Goal: Task Accomplishment & Management: Manage account settings

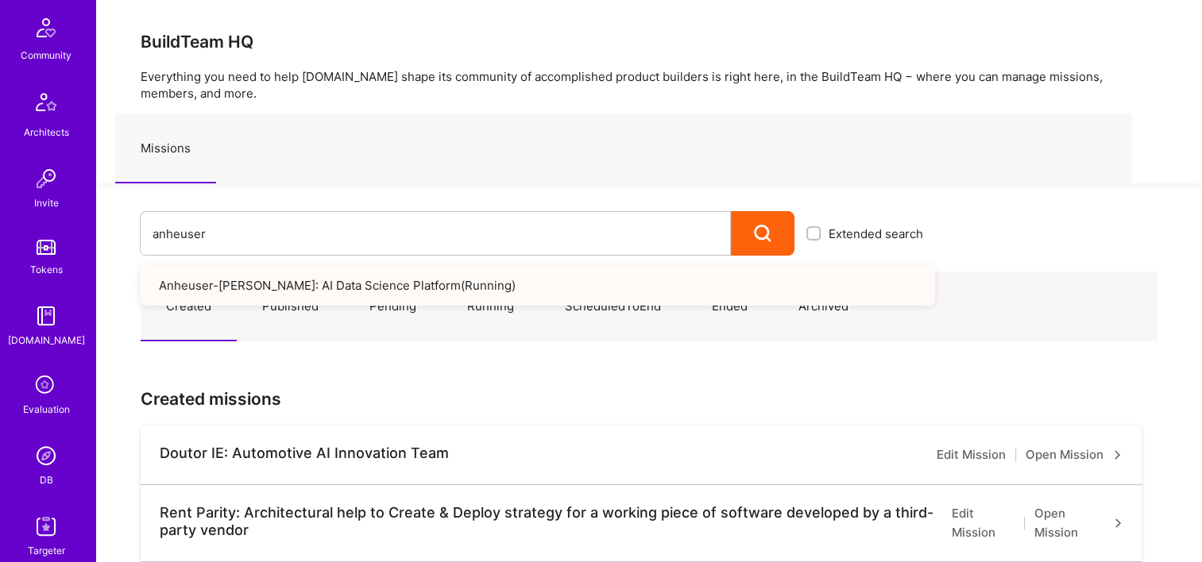
scroll to position [477, 0]
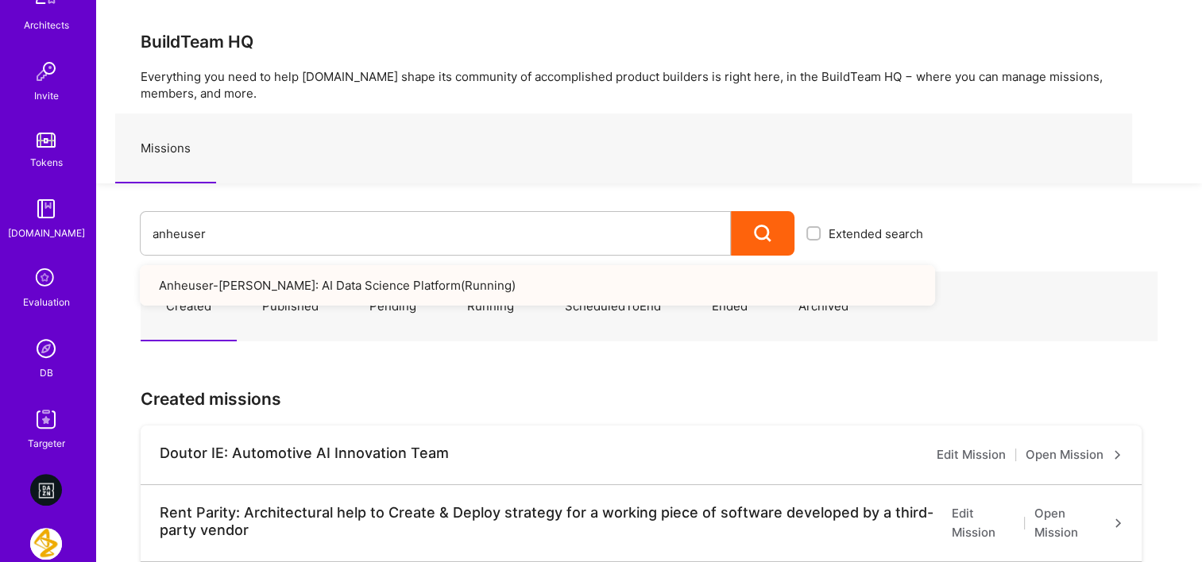
click at [45, 343] on img at bounding box center [46, 349] width 32 height 32
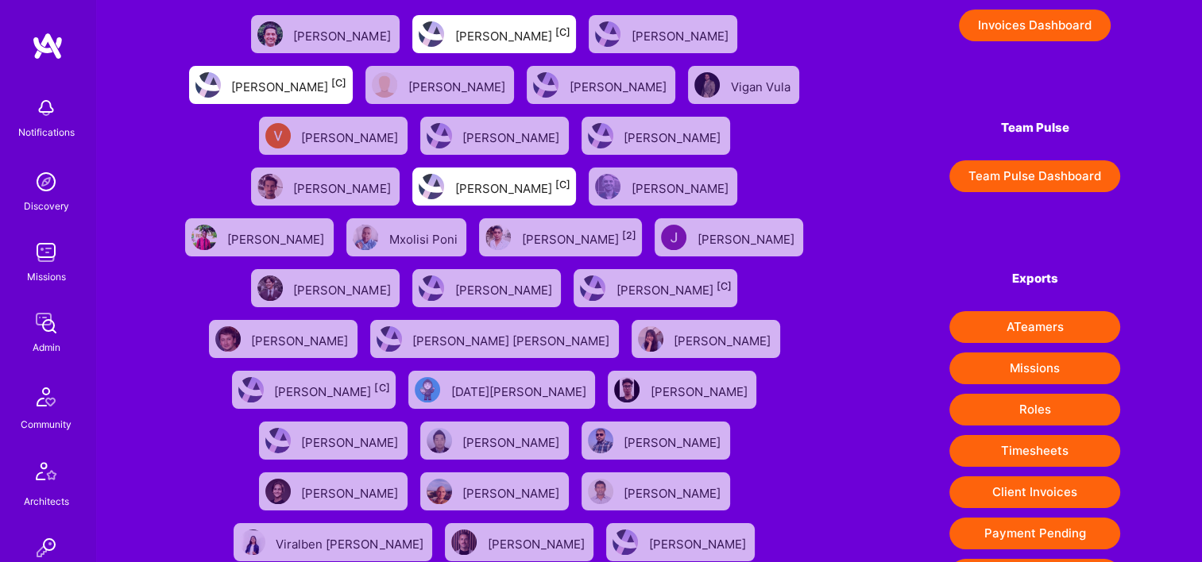
scroll to position [249, 0]
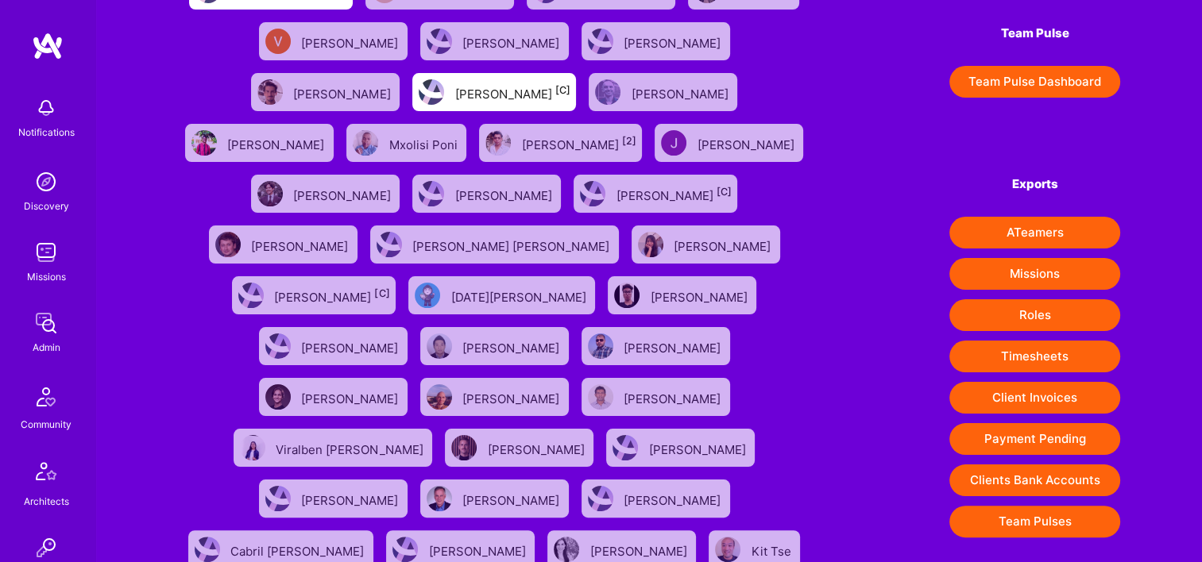
click at [1045, 362] on button "Timesheets" at bounding box center [1034, 357] width 171 height 32
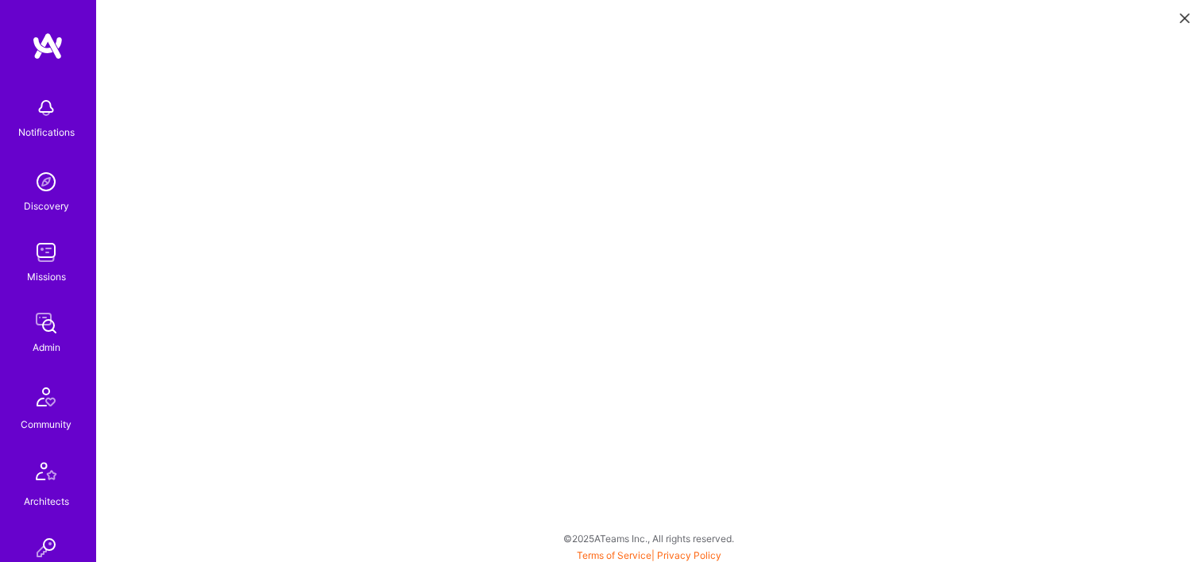
click at [43, 343] on div "Admin" at bounding box center [47, 347] width 28 height 17
click at [1175, 22] on button at bounding box center [1184, 17] width 19 height 26
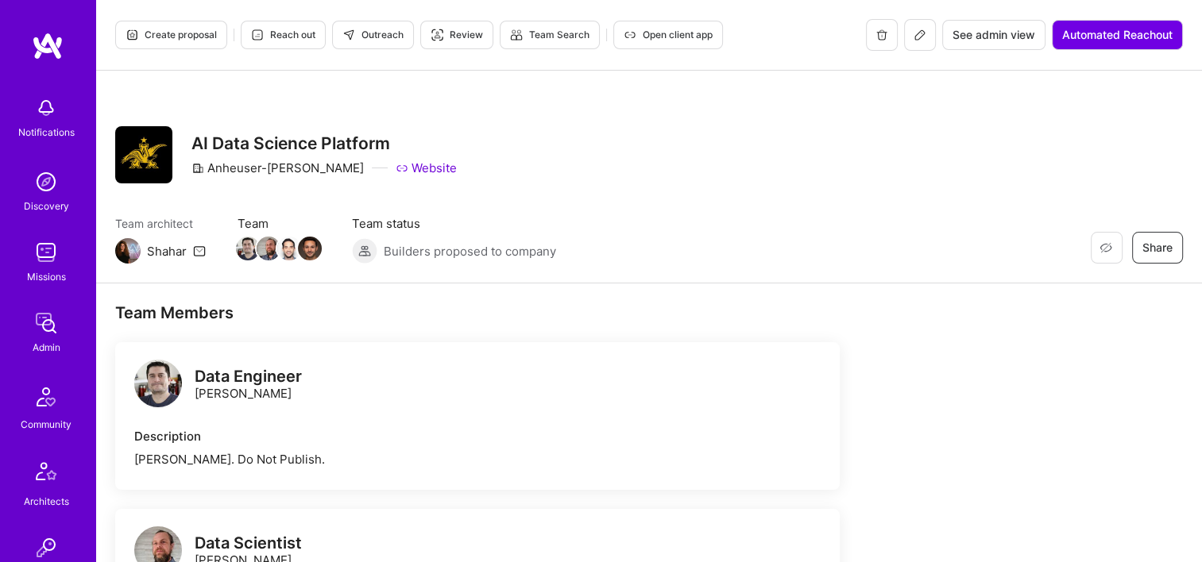
click at [983, 41] on span "See admin view" at bounding box center [993, 35] width 83 height 16
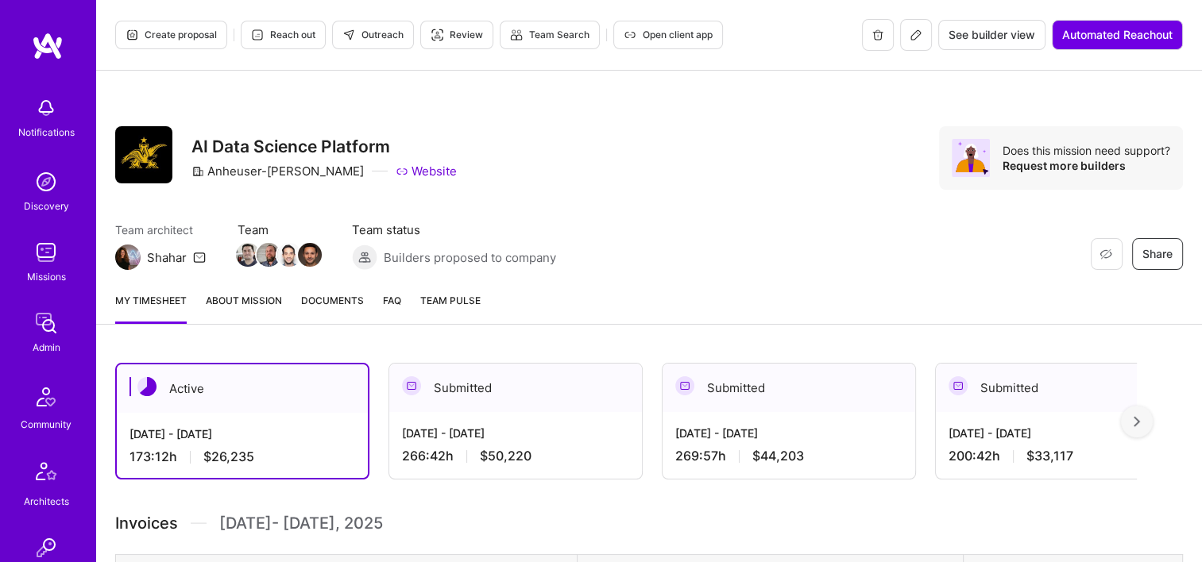
click at [343, 305] on span "Documents" at bounding box center [332, 300] width 63 height 17
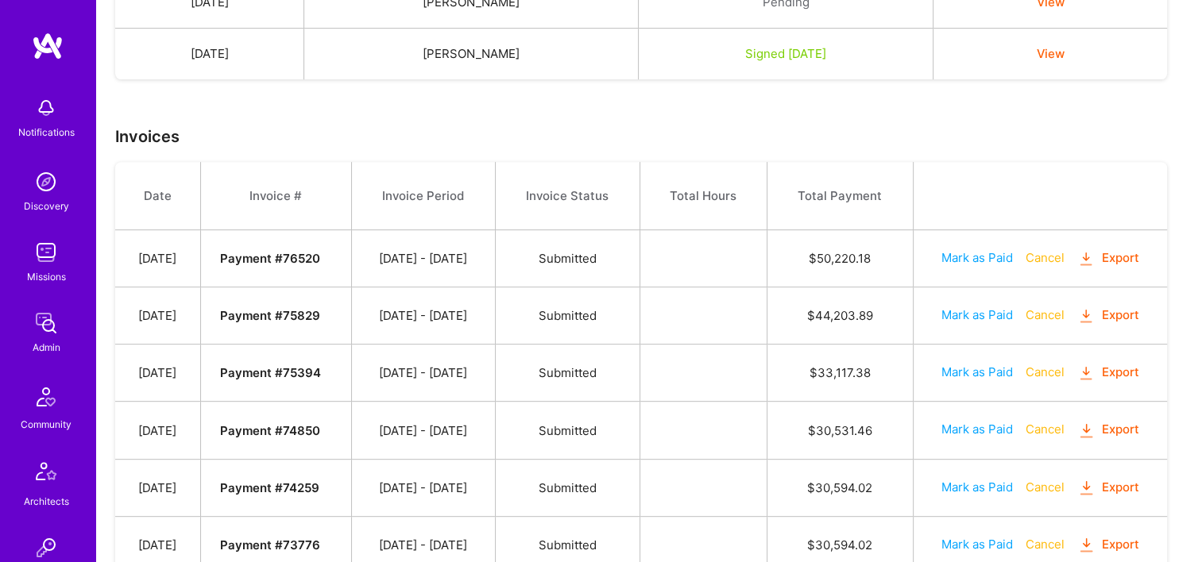
scroll to position [553, 0]
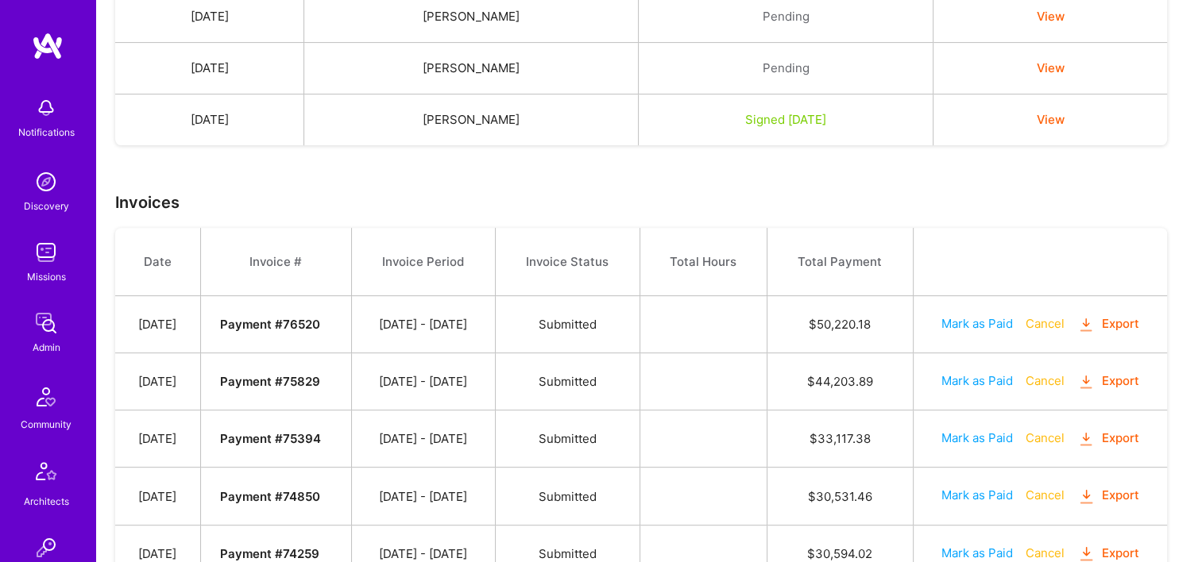
click at [1119, 315] on button "Export" at bounding box center [1108, 324] width 62 height 18
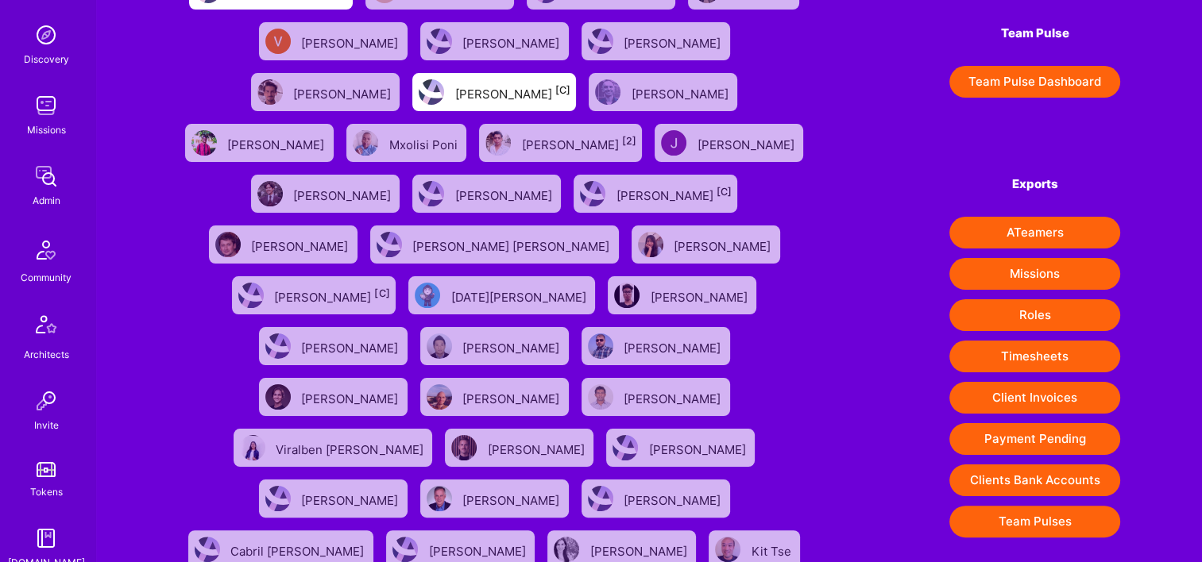
scroll to position [477, 0]
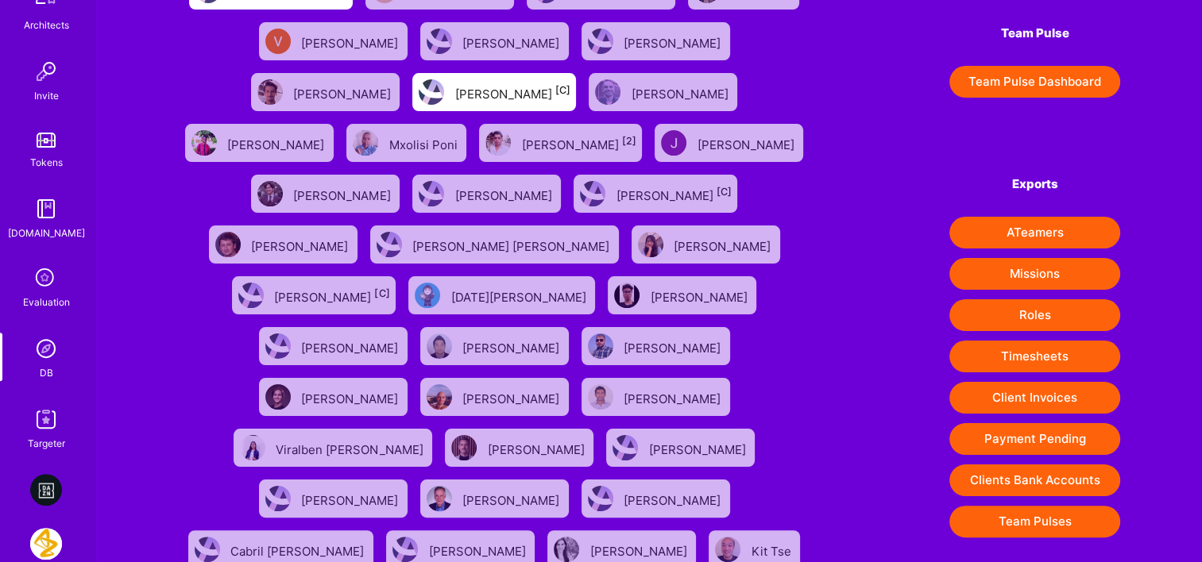
click at [35, 346] on img at bounding box center [46, 349] width 32 height 32
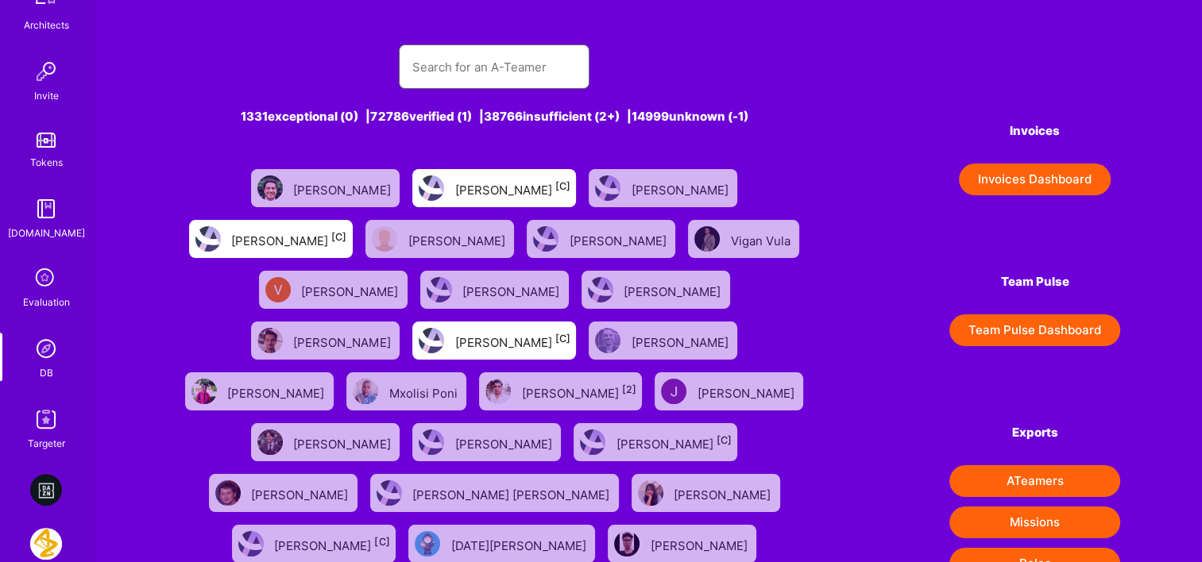
click at [461, 79] on input "text" at bounding box center [493, 67] width 165 height 41
paste input "[PERSON_NAME]"
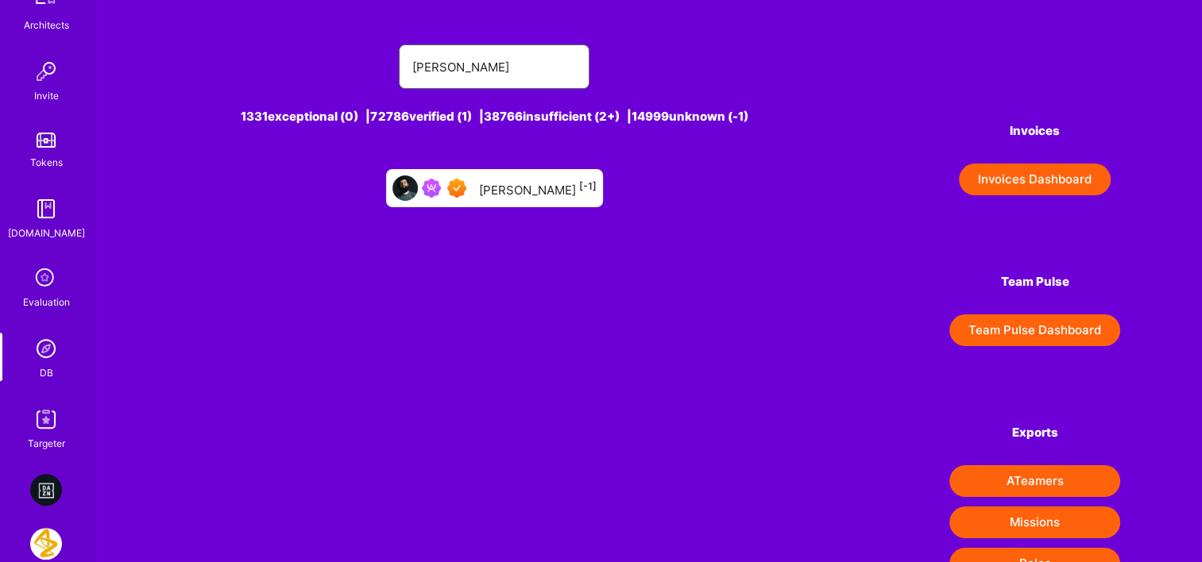
type input "[PERSON_NAME]"
click at [516, 172] on div "Hassan Pasha [-1]" at bounding box center [494, 188] width 217 height 38
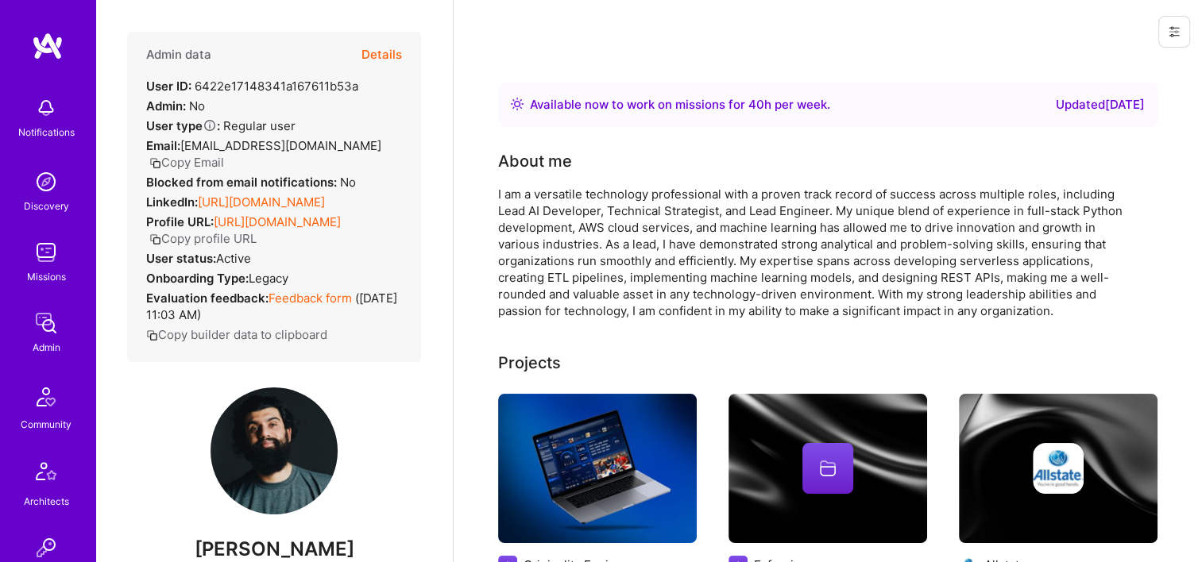
click at [369, 48] on button "Details" at bounding box center [381, 55] width 41 height 46
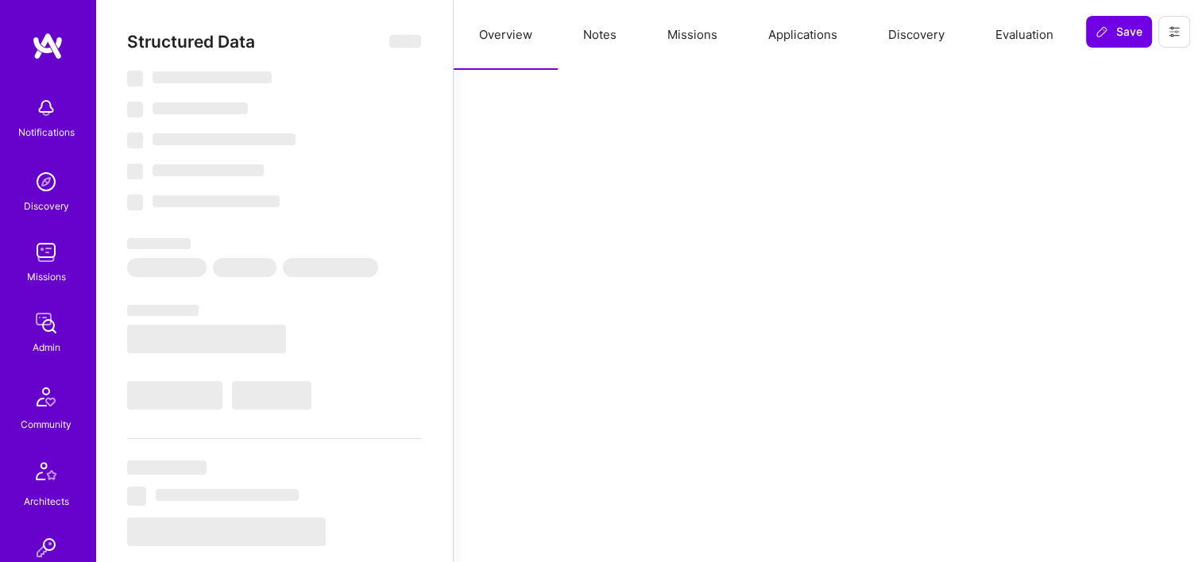
click at [670, 32] on button "Missions" at bounding box center [692, 35] width 101 height 70
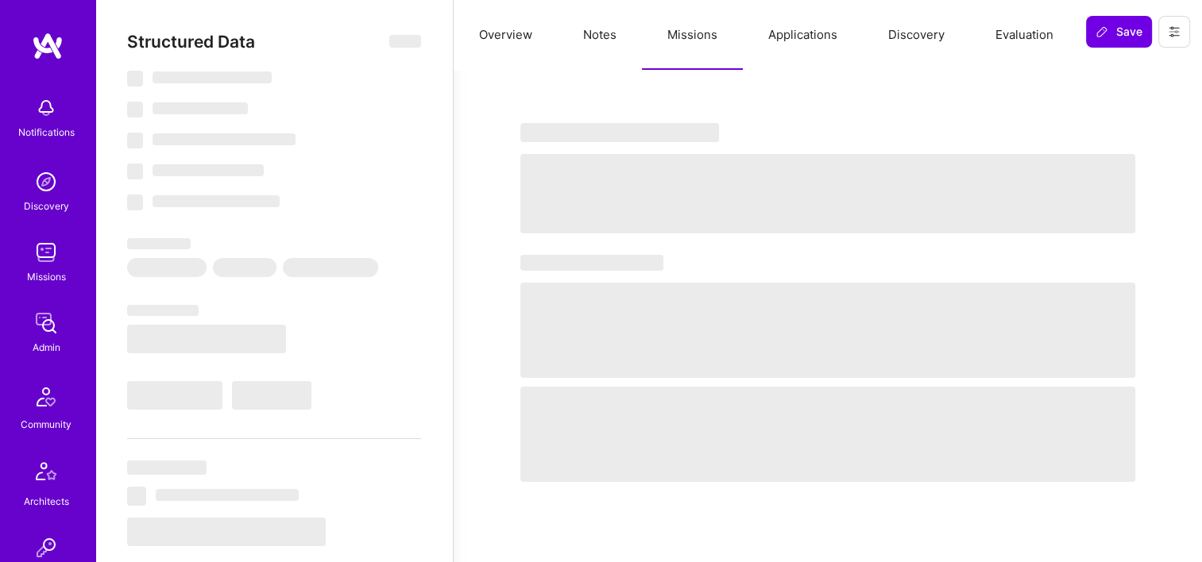
select select "Right Now"
select select "7"
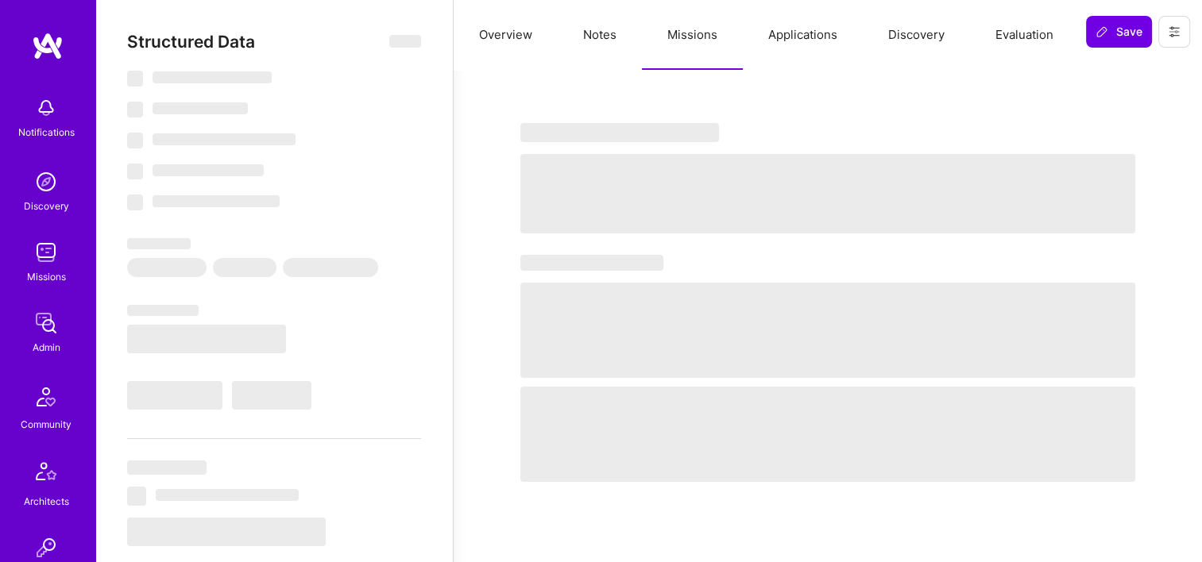
select select "US"
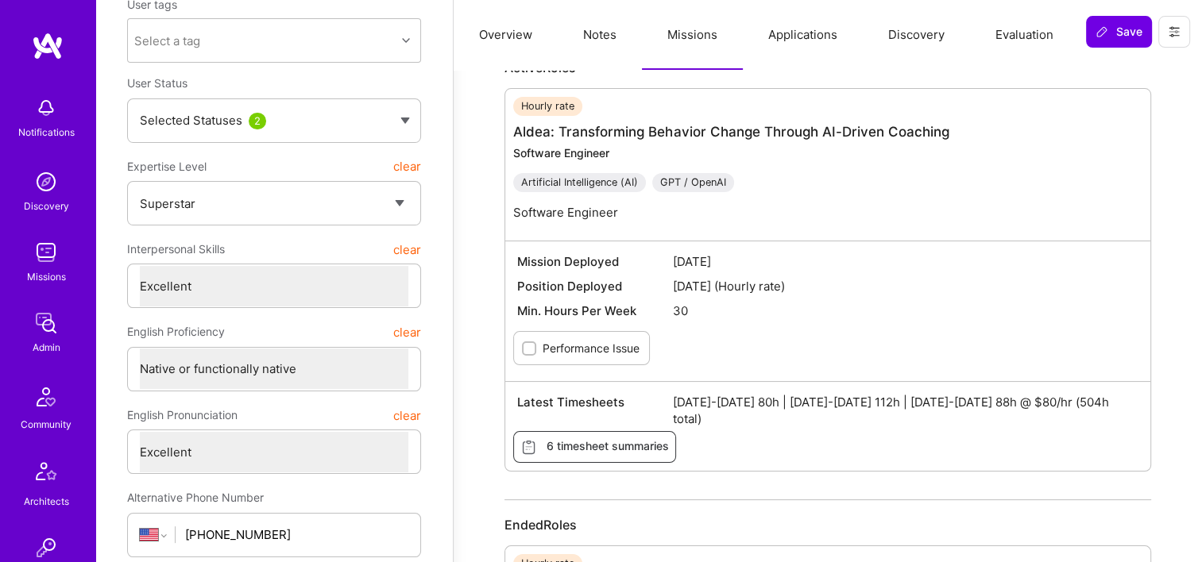
scroll to position [159, 0]
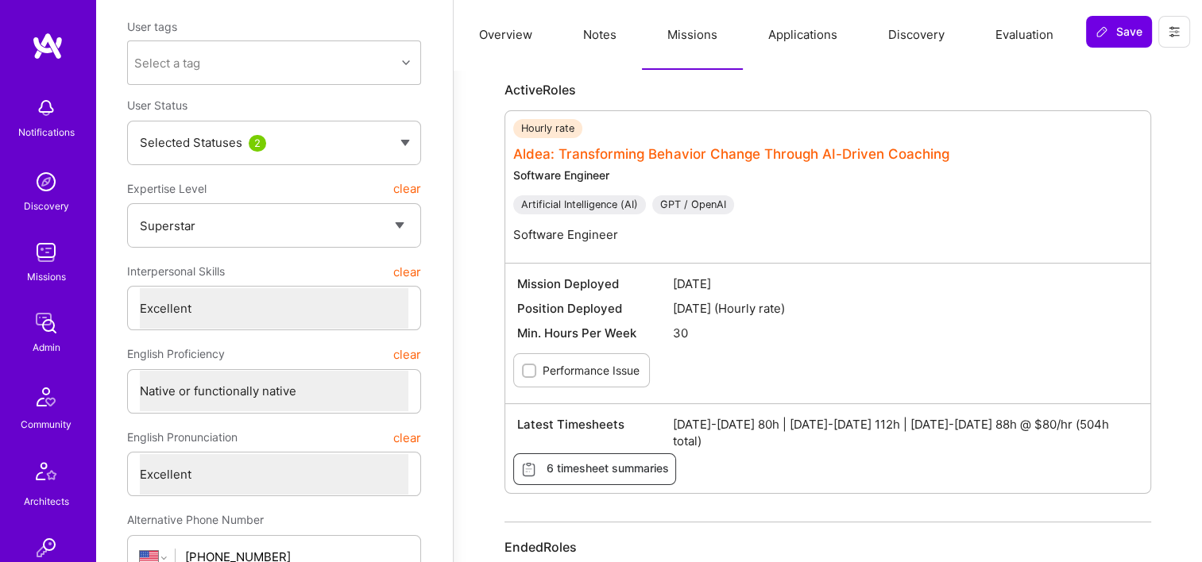
click at [769, 152] on link "Aldea: Transforming Behavior Change Through AI-Driven Coaching" at bounding box center [731, 154] width 436 height 16
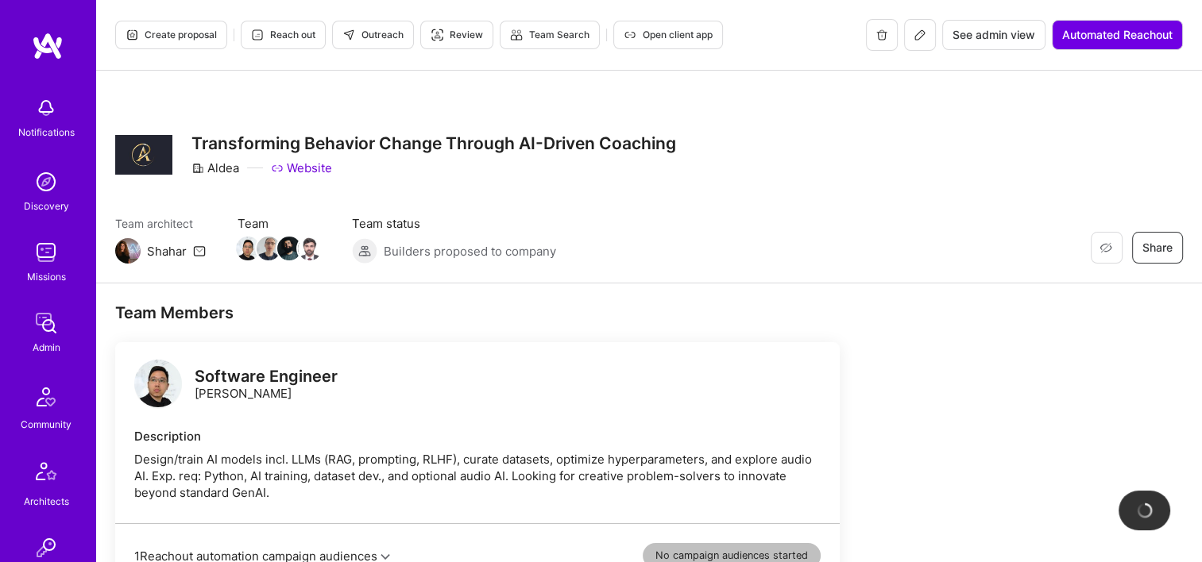
click at [978, 37] on span "See admin view" at bounding box center [993, 35] width 83 height 16
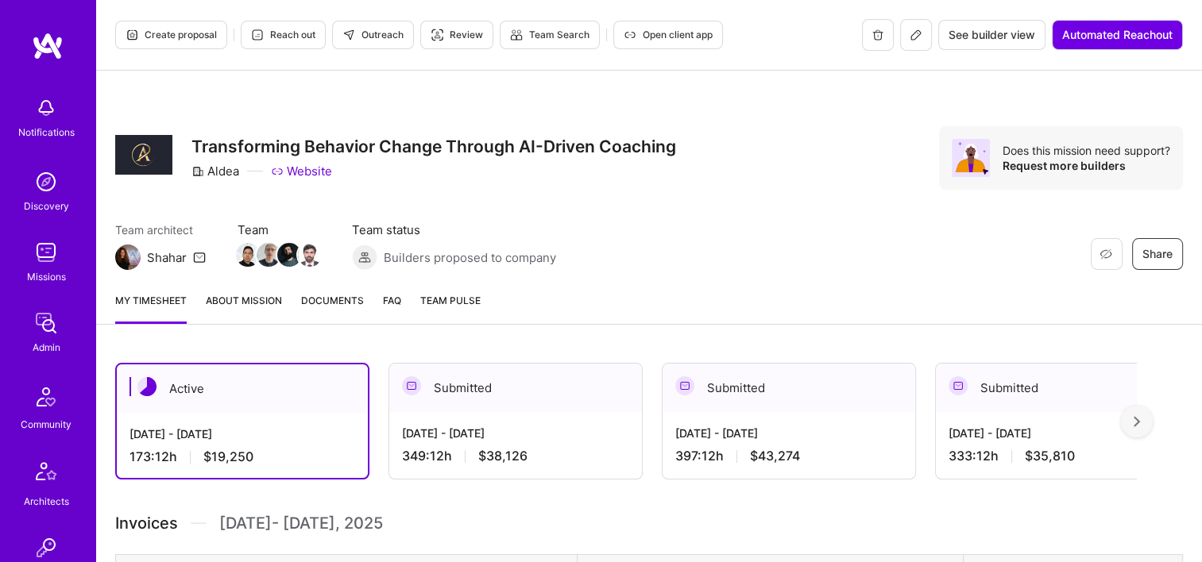
click at [326, 299] on span "Documents" at bounding box center [332, 300] width 63 height 17
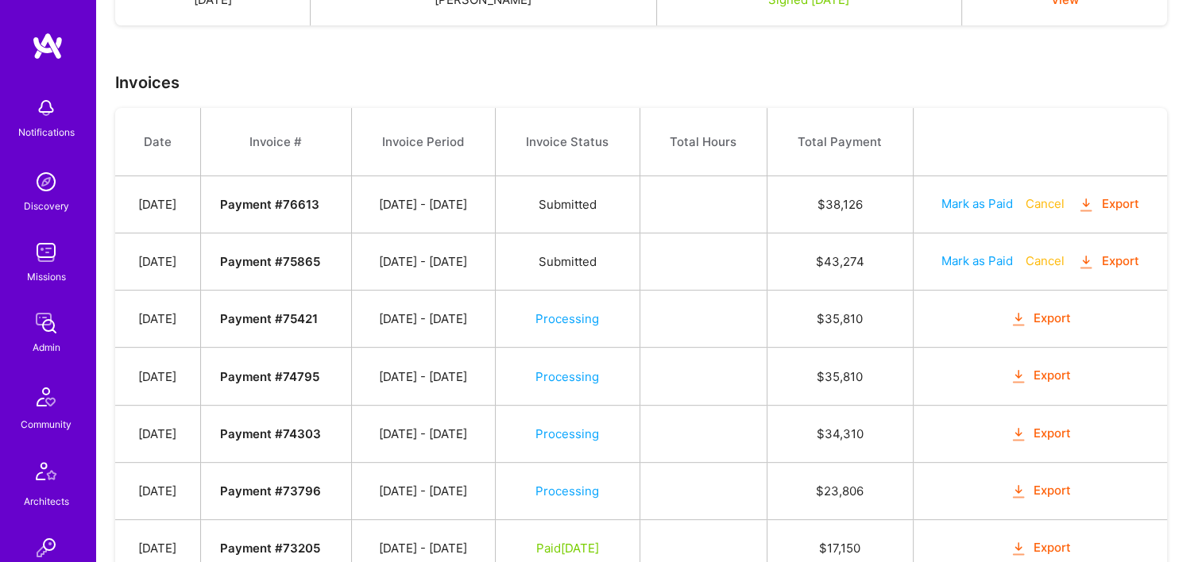
scroll to position [636, 0]
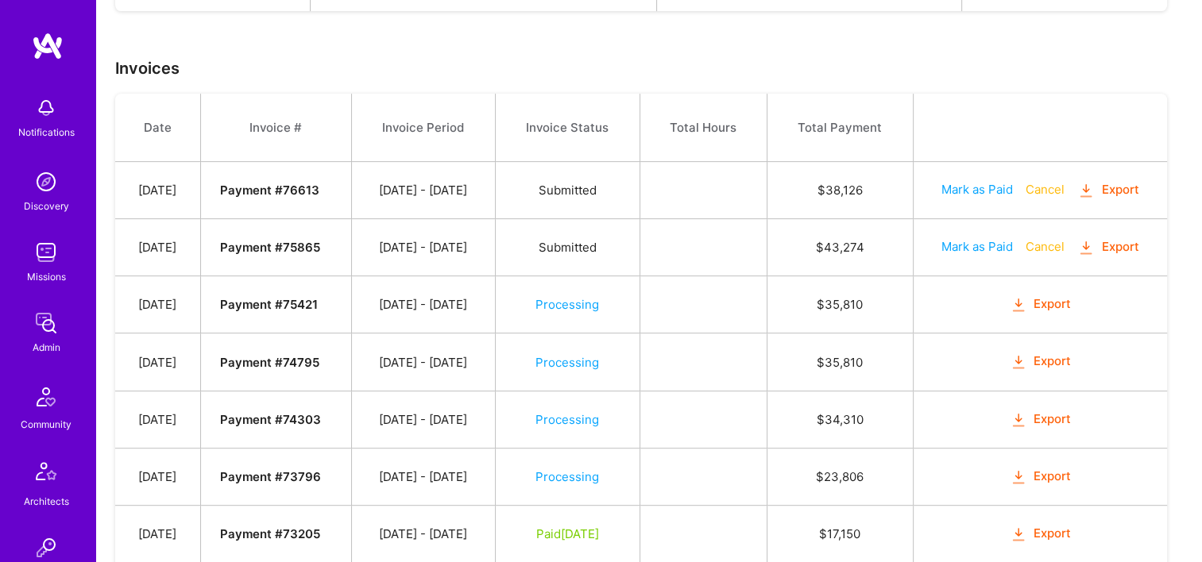
click at [1118, 191] on button "Export" at bounding box center [1108, 190] width 62 height 18
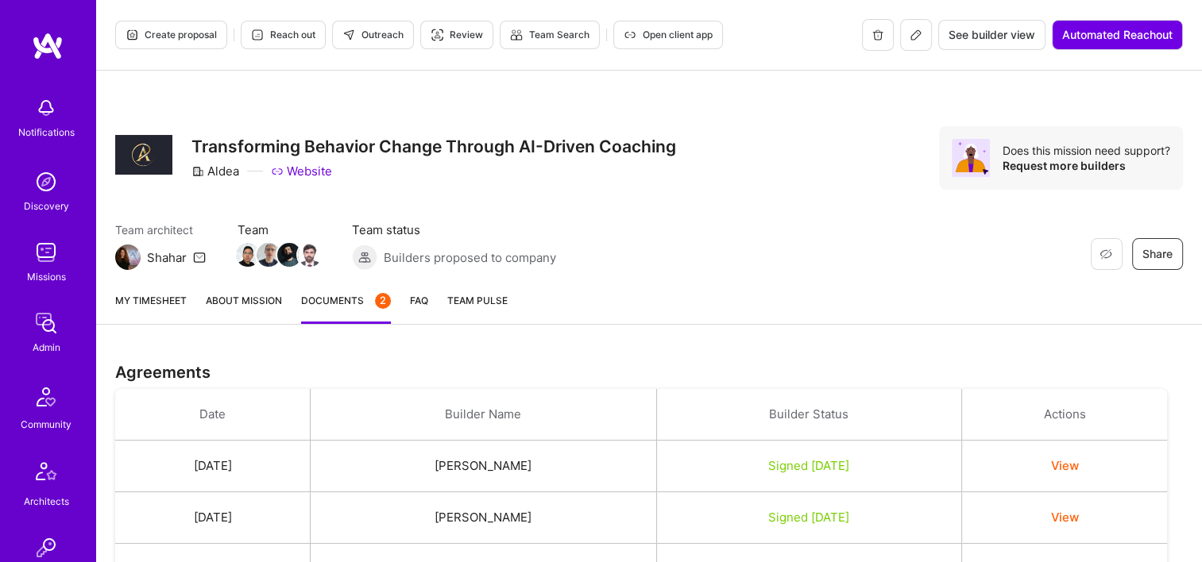
click at [666, 46] on button "Open client app" at bounding box center [668, 35] width 110 height 29
